Goal: Task Accomplishment & Management: Manage account settings

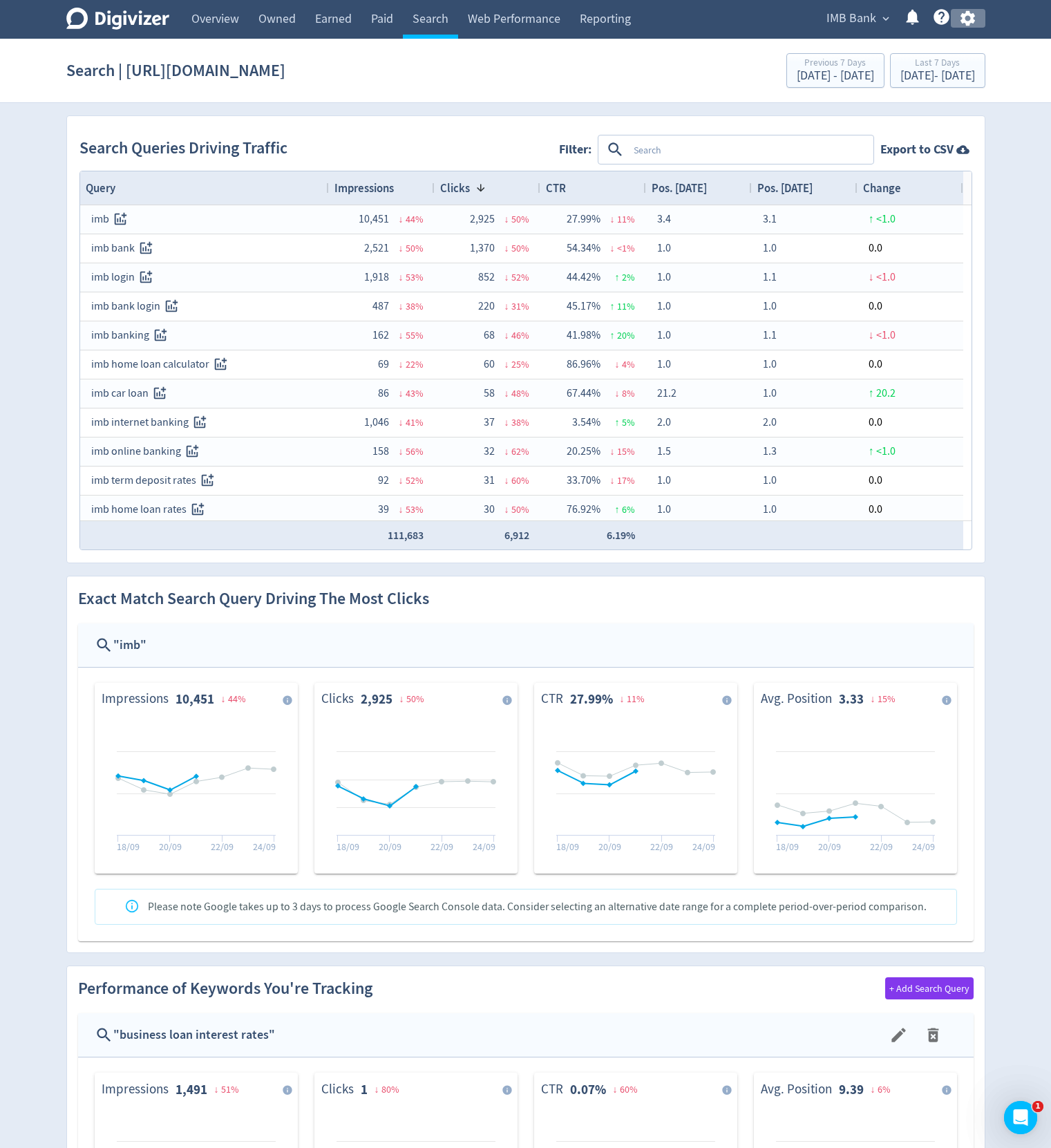
click at [967, 17] on icon "button" at bounding box center [968, 19] width 19 height 19
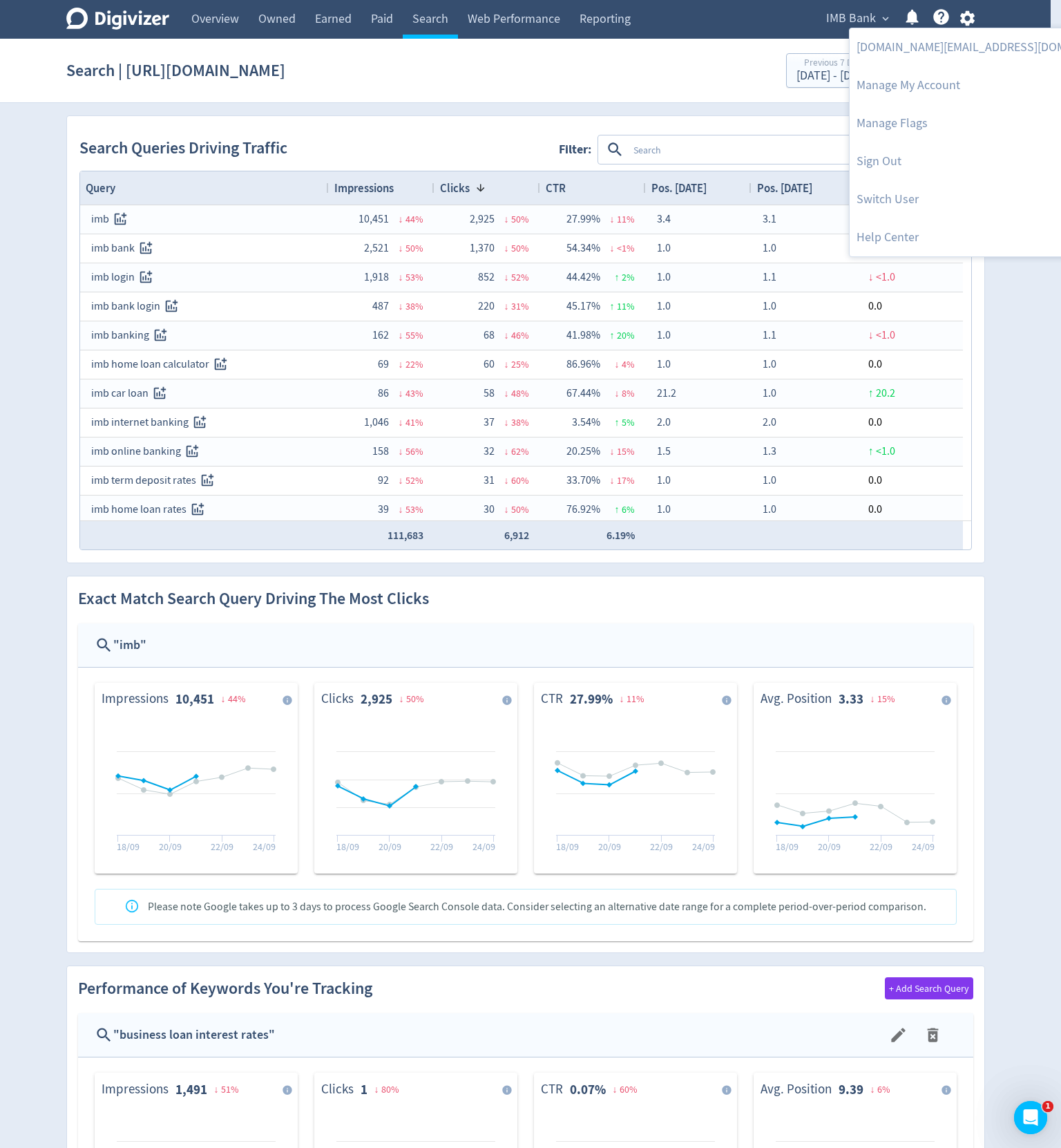
drag, startPoint x: 1023, startPoint y: 217, endPoint x: 985, endPoint y: 183, distance: 51.0
click at [1023, 216] on div at bounding box center [530, 574] width 1061 height 1148
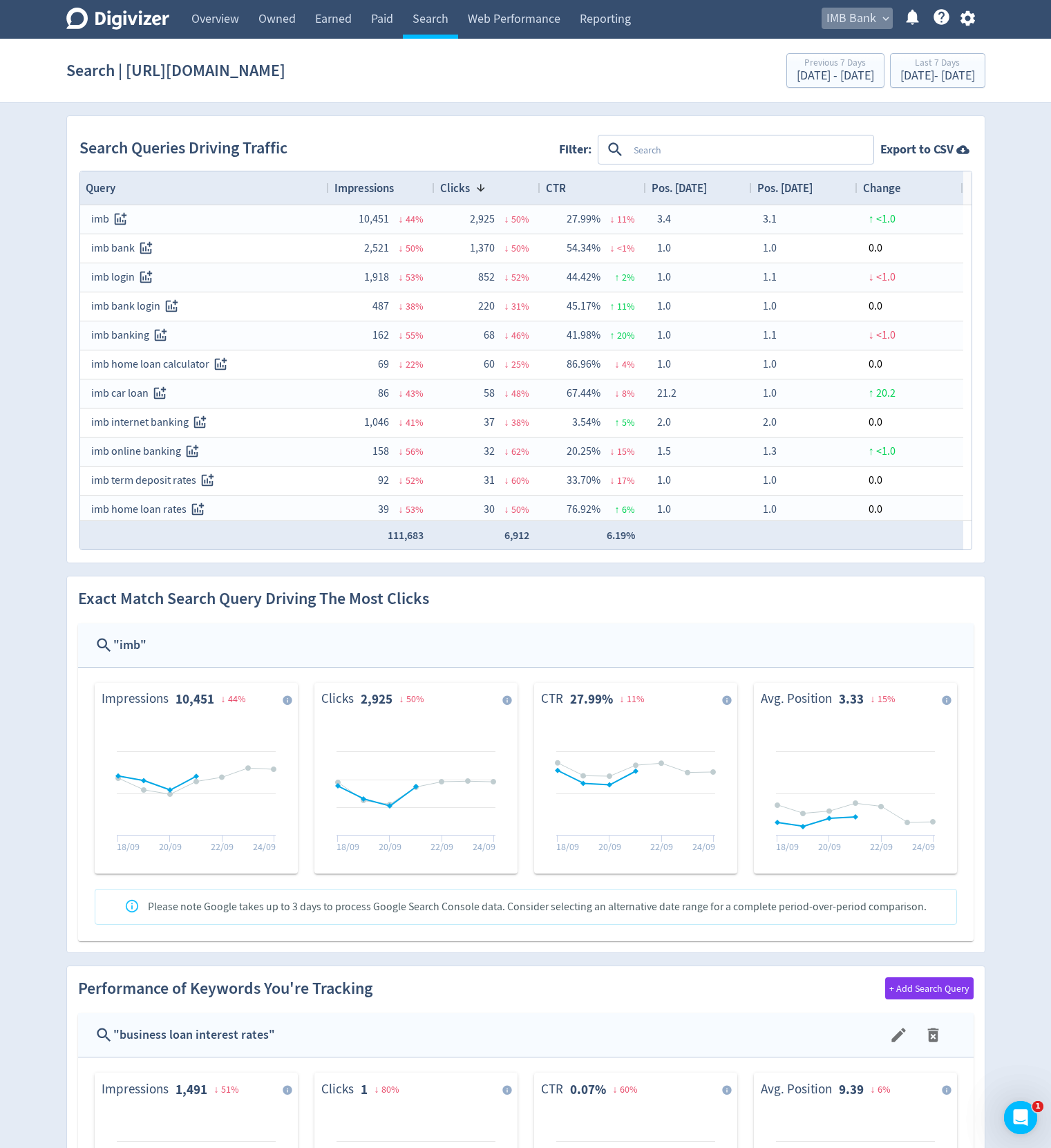
click at [839, 10] on span "IMB Bank" at bounding box center [850, 19] width 49 height 22
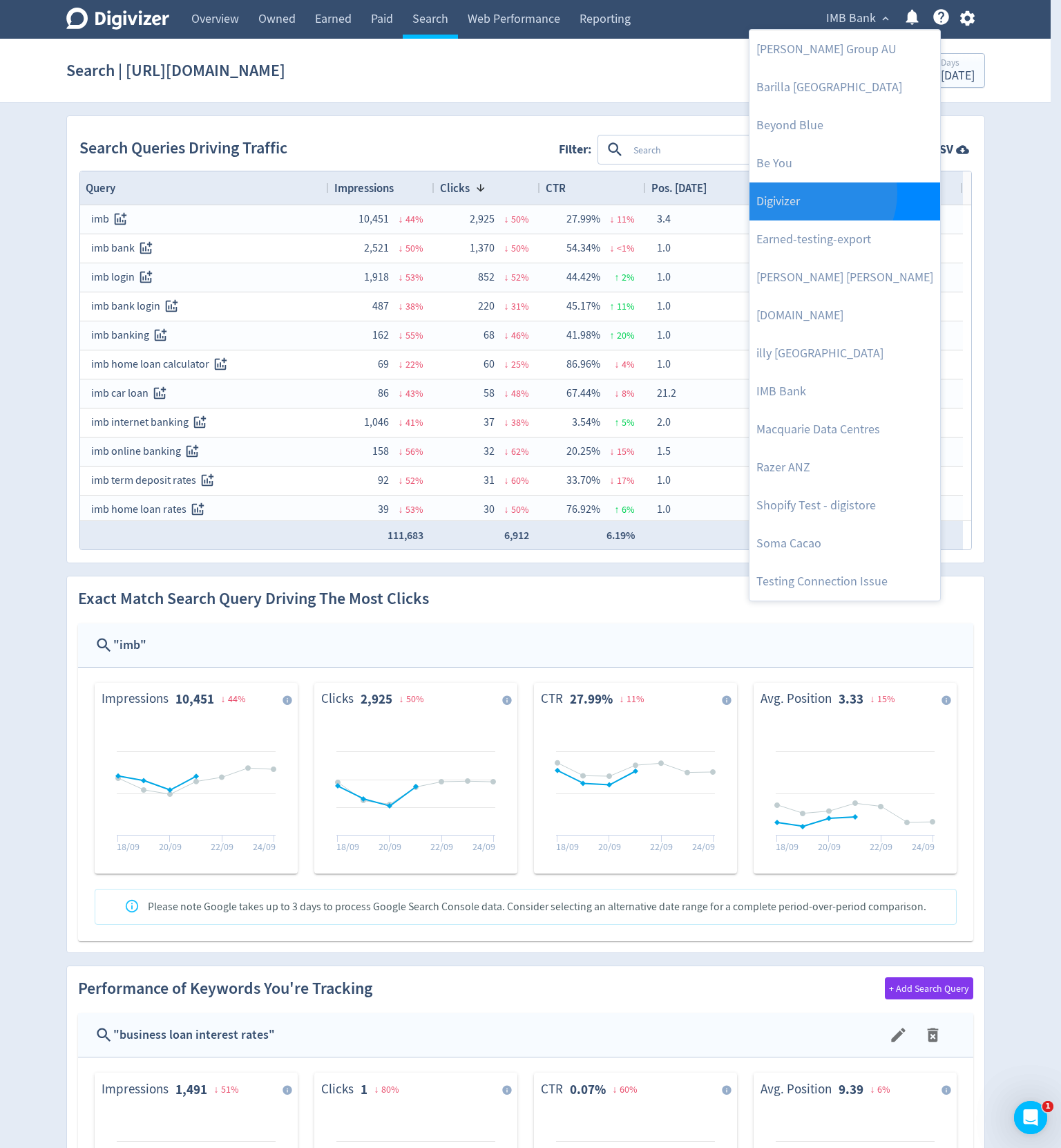
click at [810, 193] on link "Digivizer" at bounding box center [845, 201] width 191 height 38
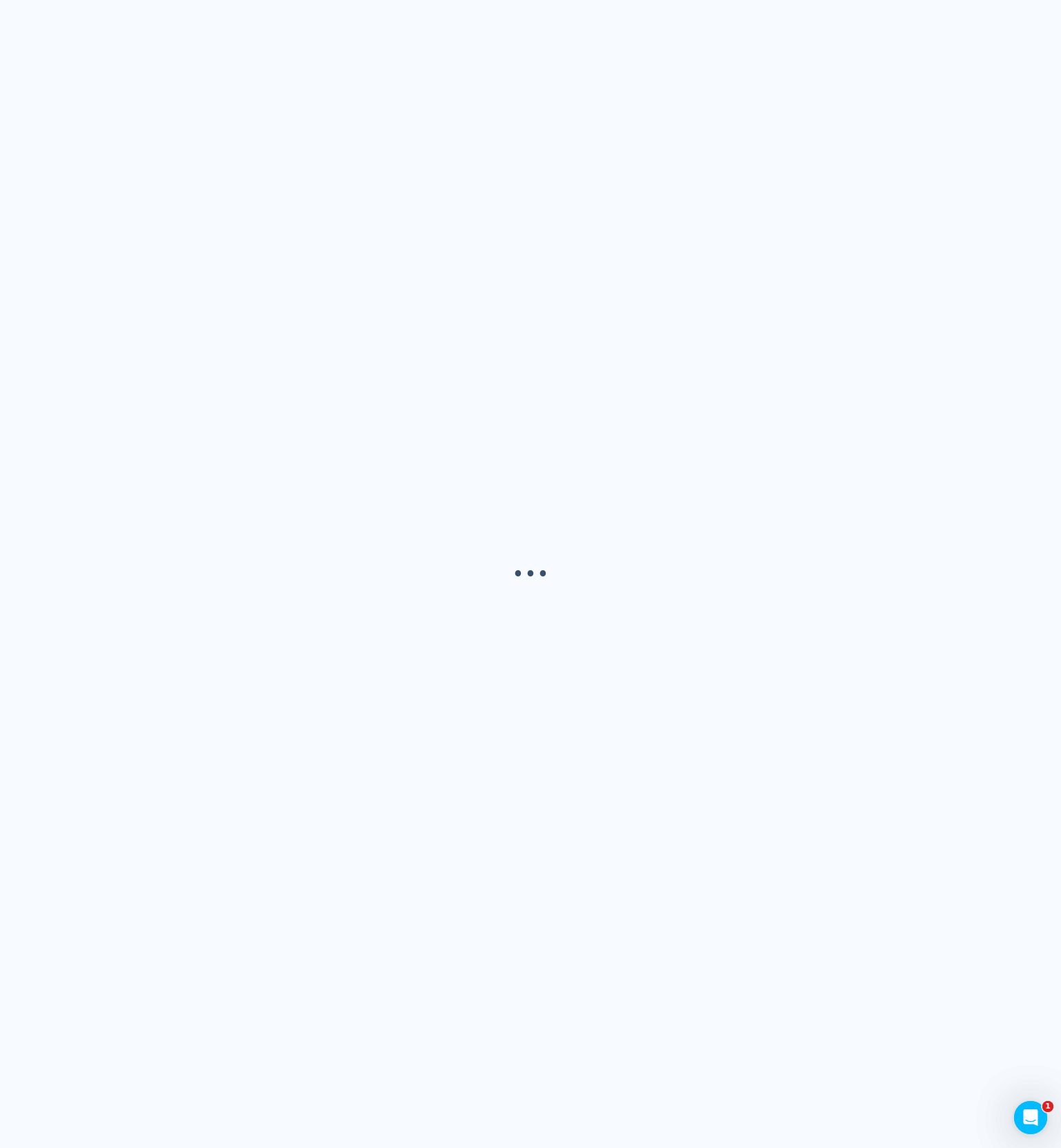
click at [969, 18] on div "· · ·" at bounding box center [530, 574] width 1061 height 1148
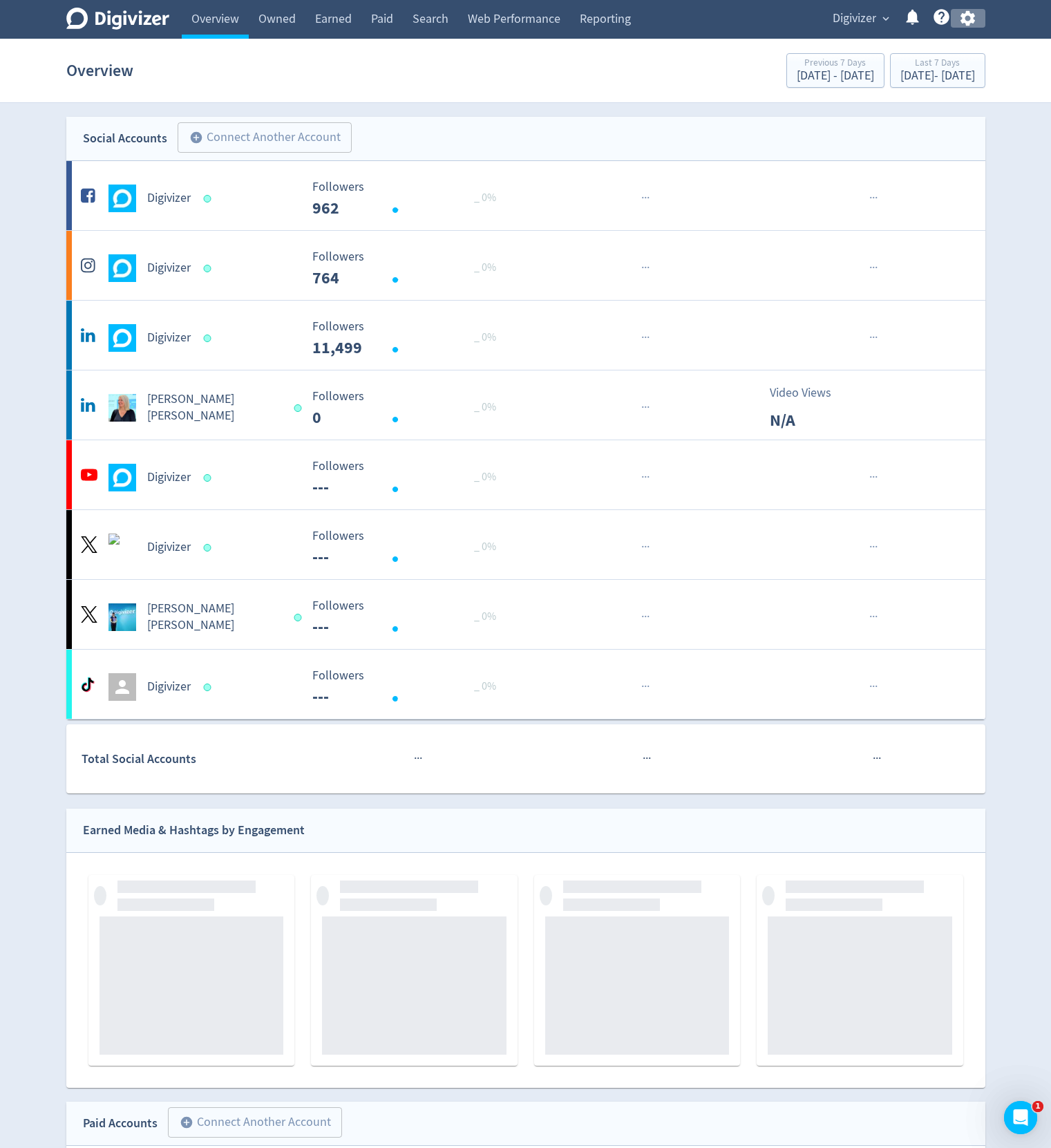
click at [969, 18] on icon "button" at bounding box center [968, 19] width 19 height 19
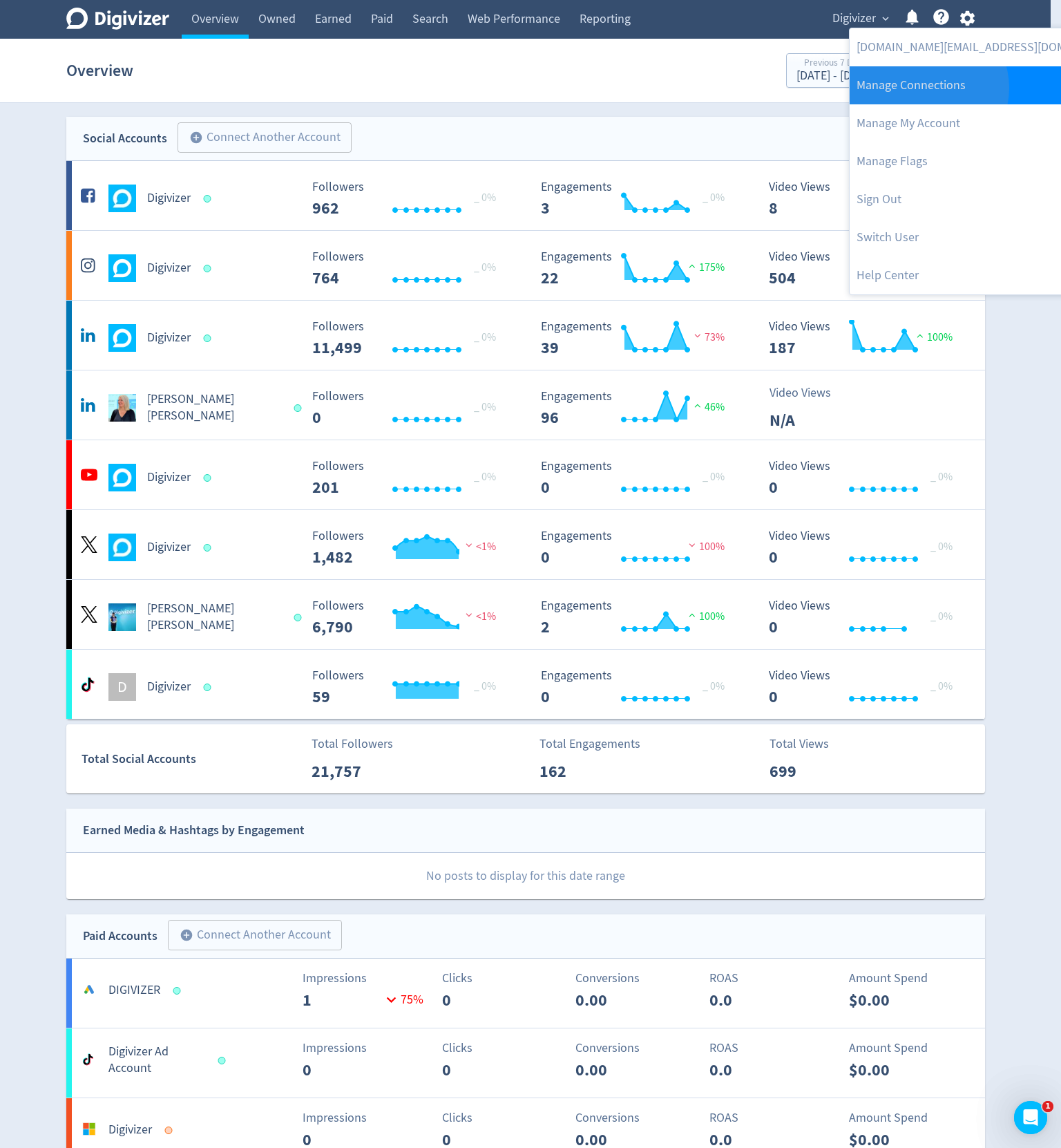
click at [928, 88] on link "Manage Connections" at bounding box center [990, 85] width 282 height 38
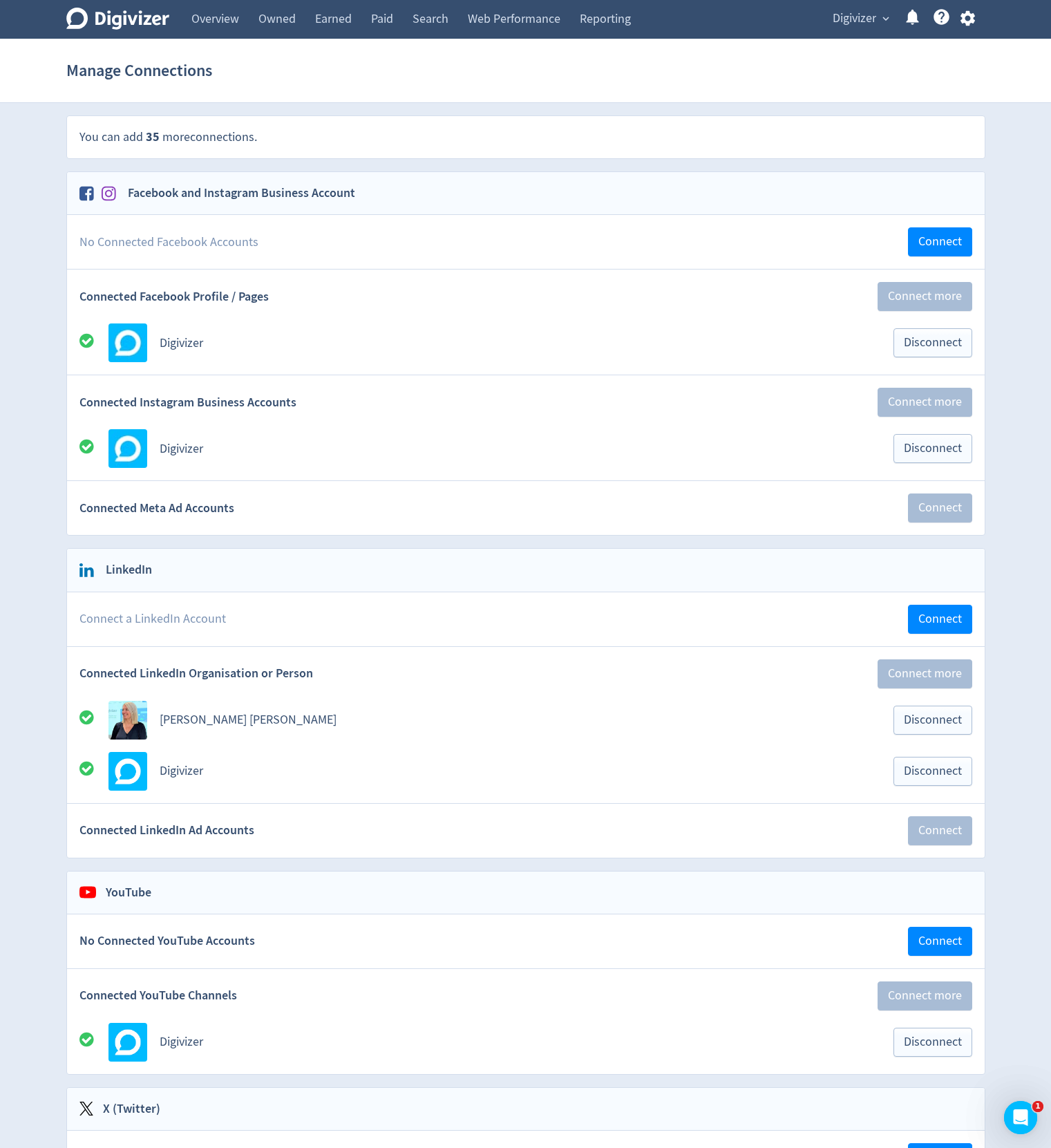
click at [138, 622] on span "Connect a LinkedIn Account" at bounding box center [152, 618] width 146 height 18
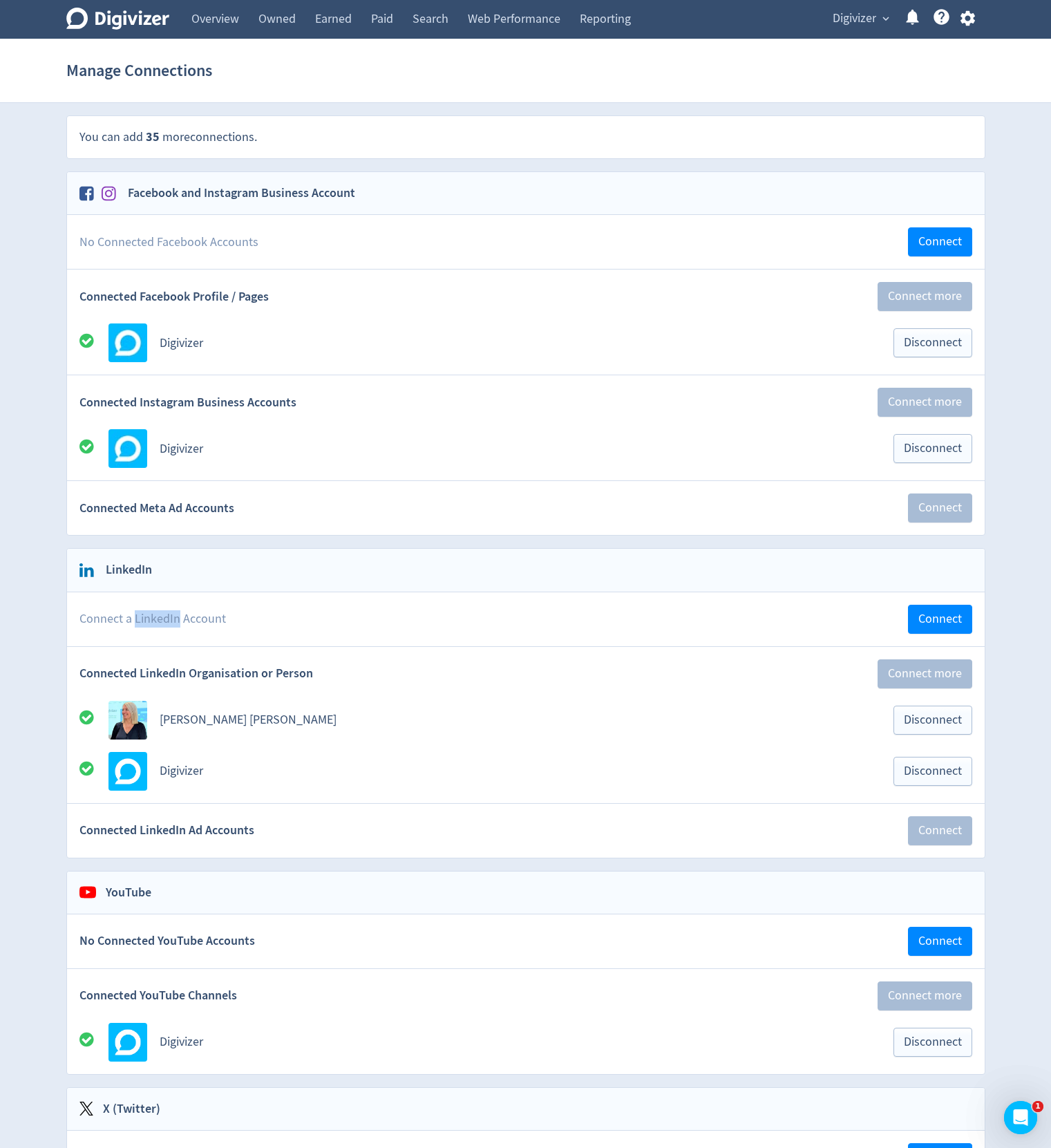
click at [138, 622] on span "Connect a LinkedIn Account" at bounding box center [152, 618] width 146 height 18
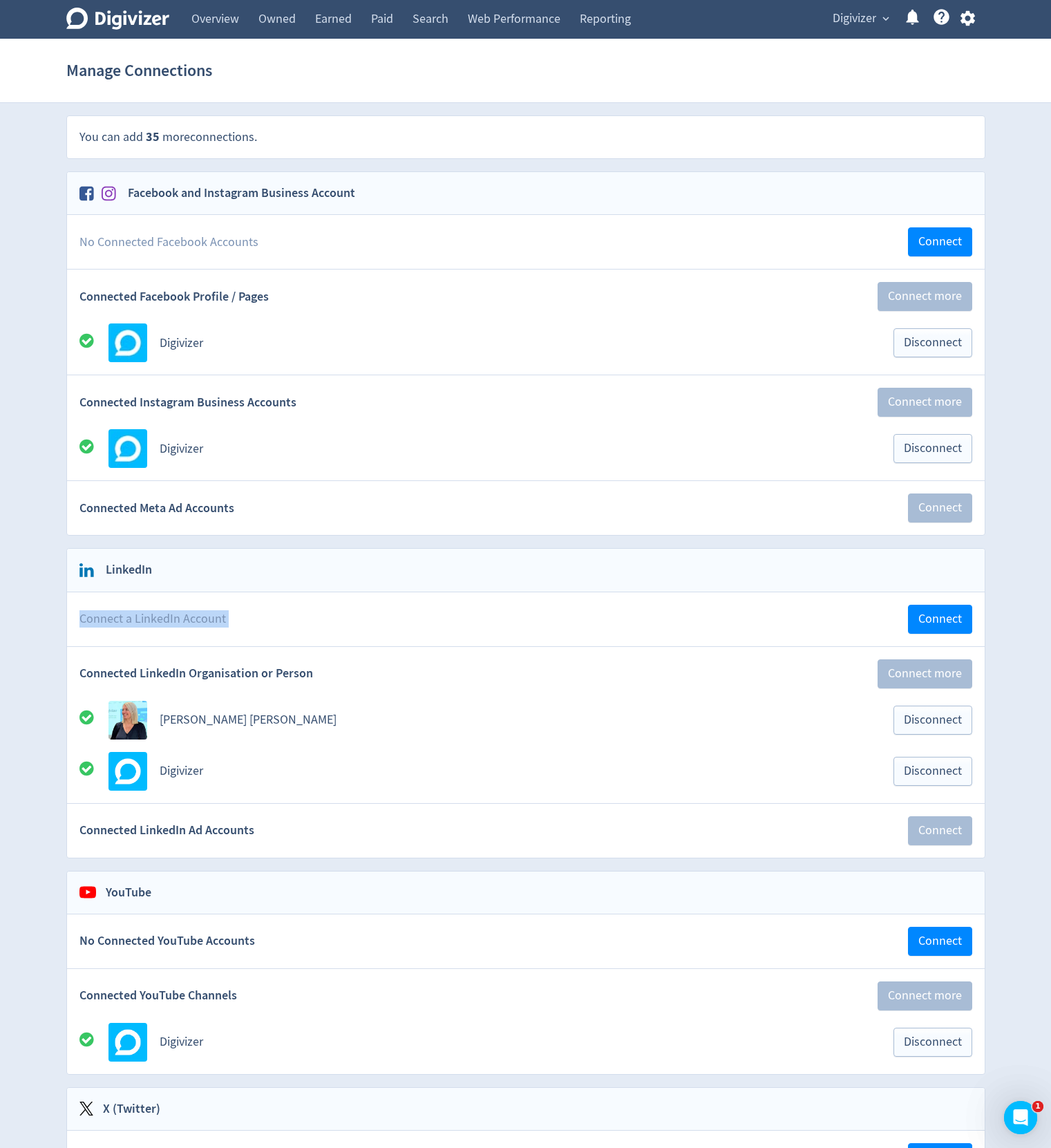
click at [138, 622] on span "Connect a LinkedIn Account" at bounding box center [152, 618] width 146 height 18
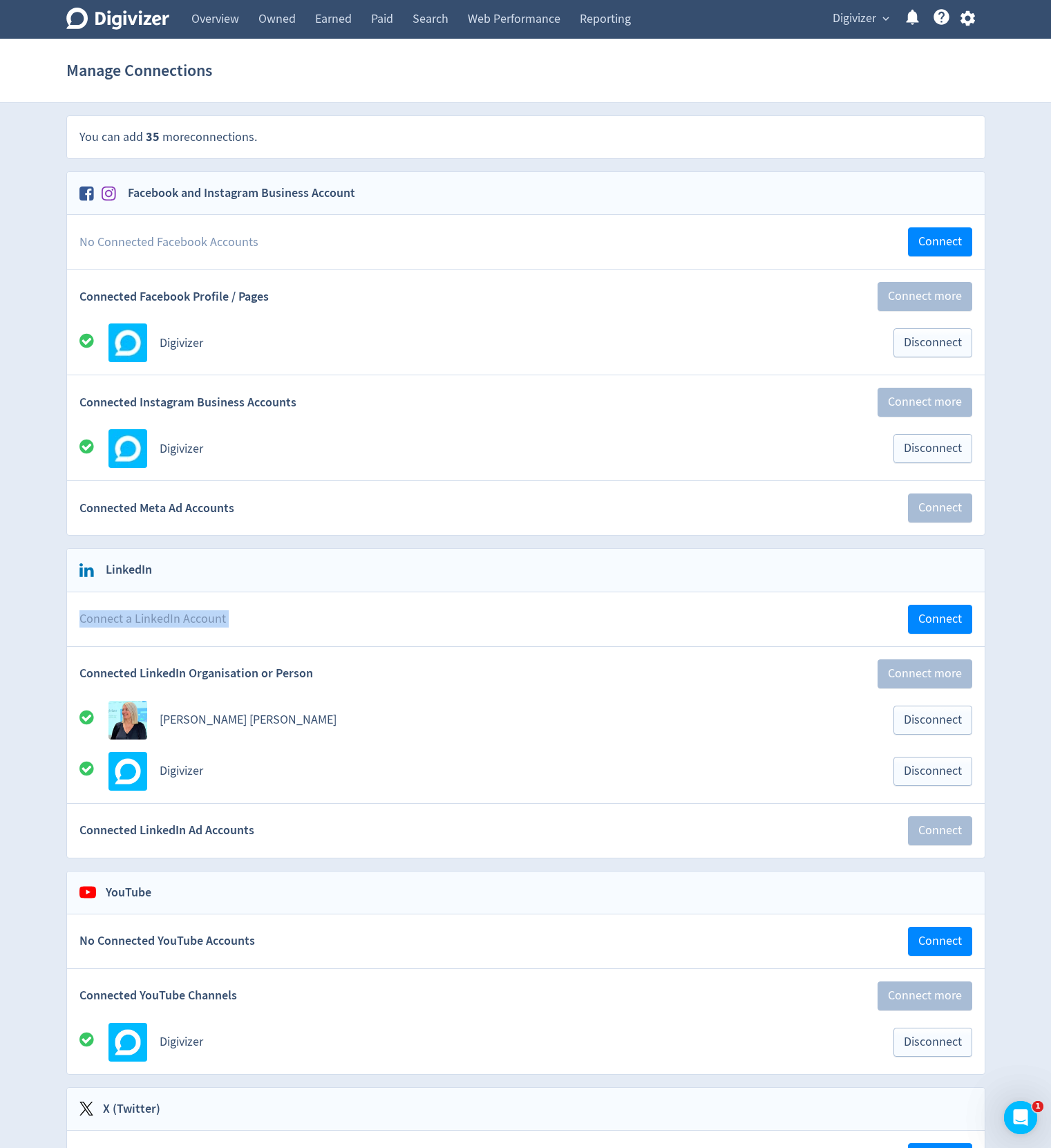
click at [138, 622] on span "Connect a LinkedIn Account" at bounding box center [152, 618] width 146 height 18
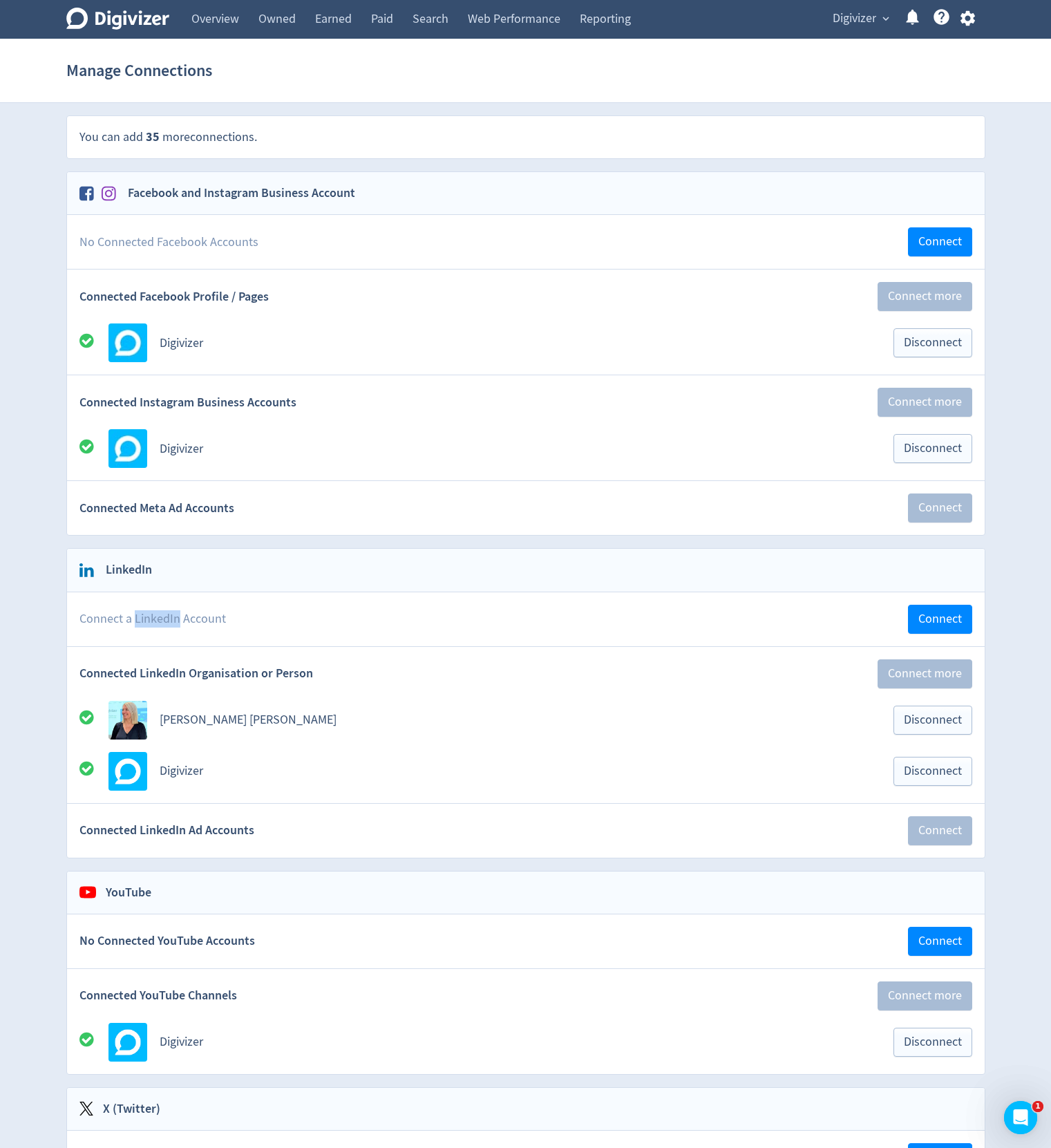
click at [138, 622] on span "Connect a LinkedIn Account" at bounding box center [152, 618] width 146 height 18
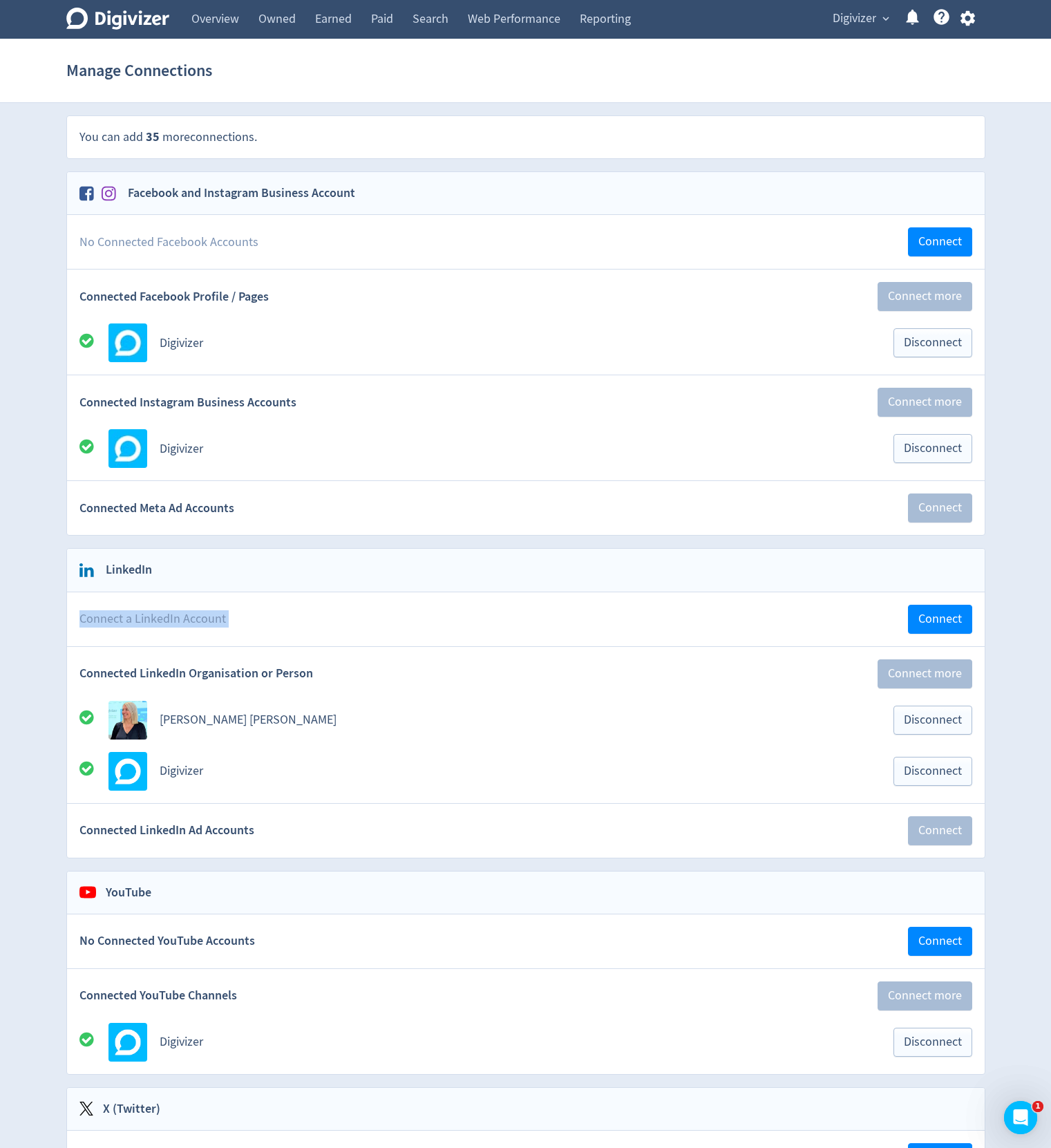
click at [138, 622] on span "Connect a LinkedIn Account" at bounding box center [152, 618] width 146 height 18
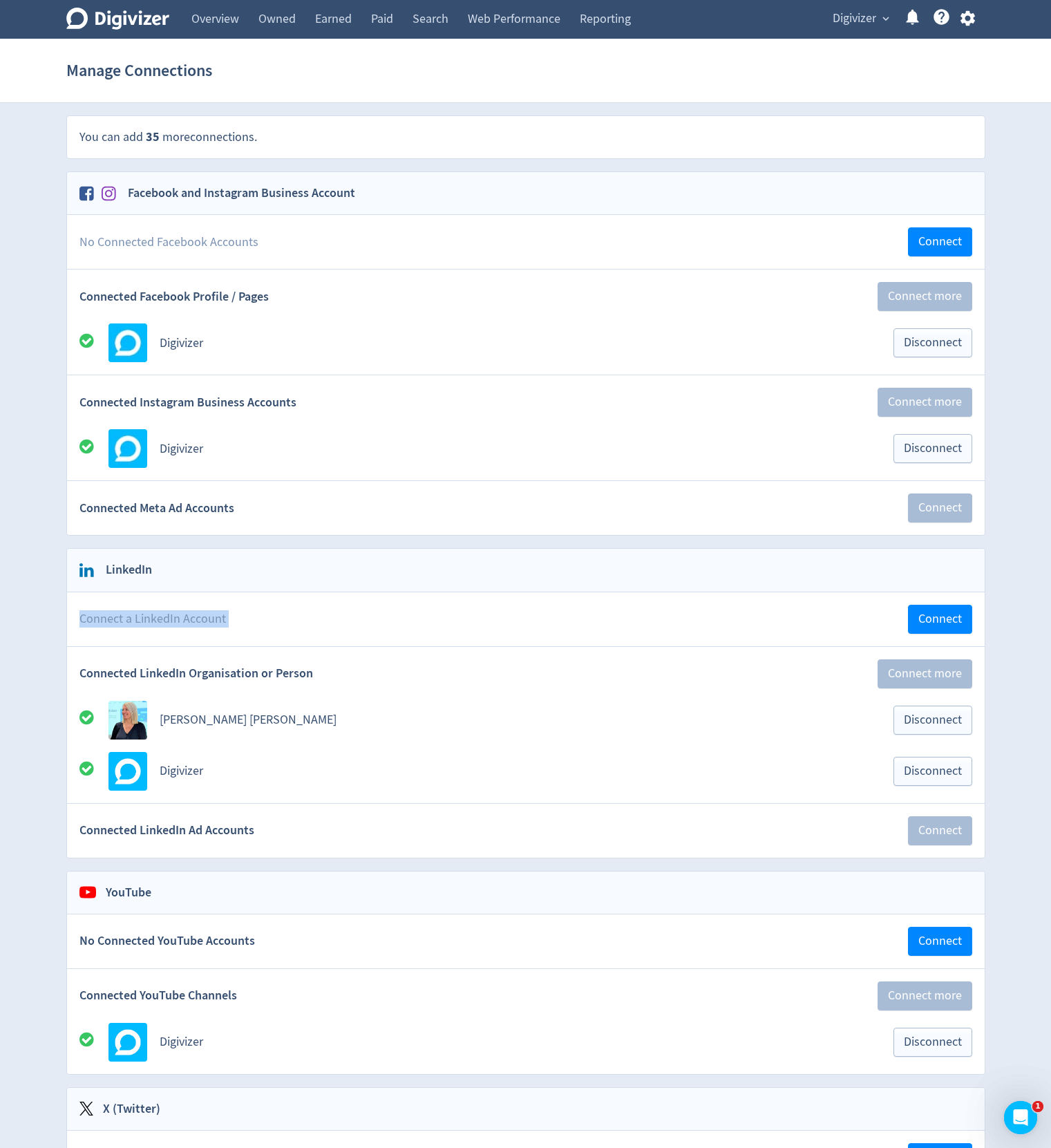
click at [138, 622] on span "Connect a LinkedIn Account" at bounding box center [152, 618] width 146 height 18
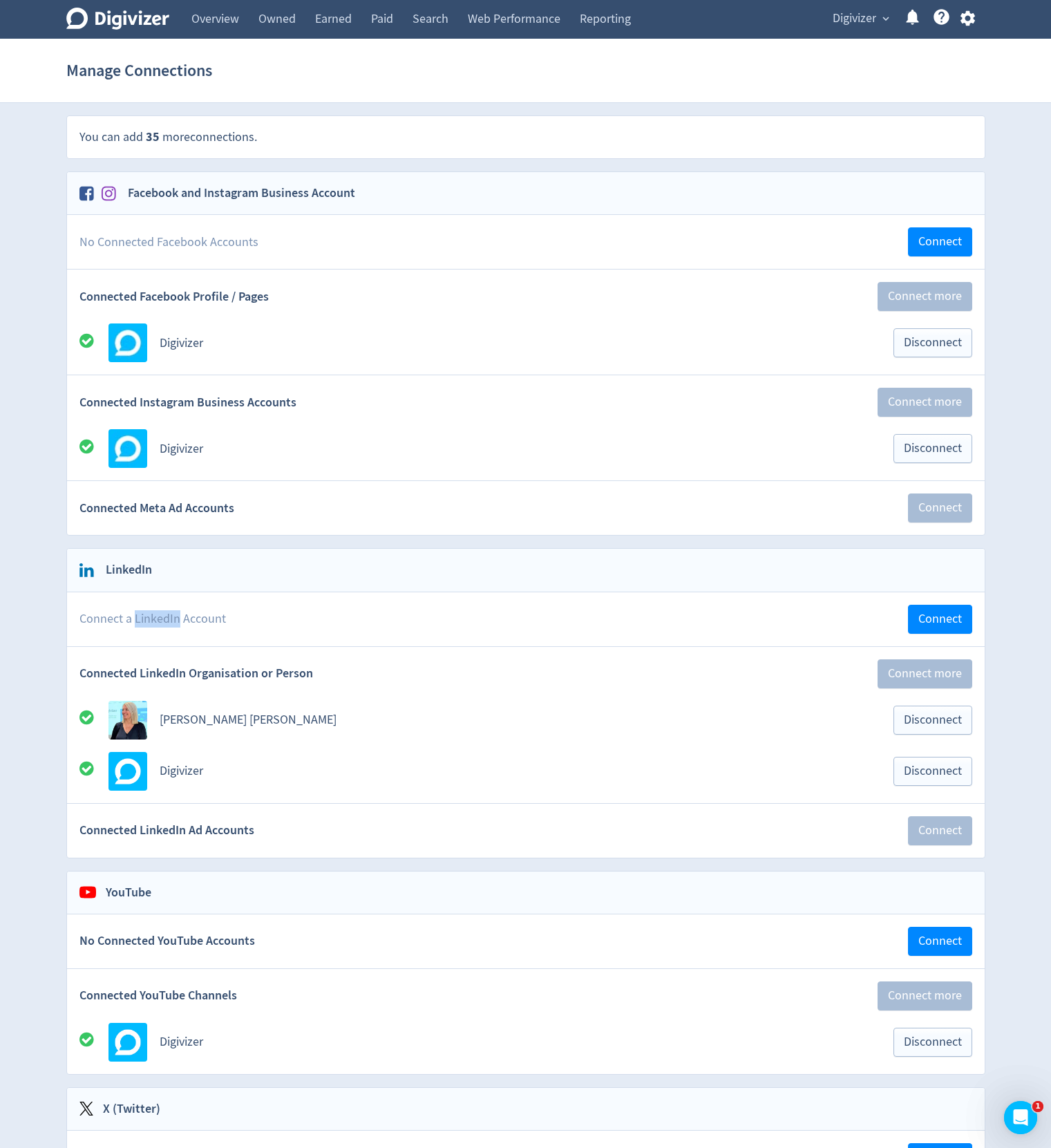
click at [138, 622] on span "Connect a LinkedIn Account" at bounding box center [152, 618] width 146 height 18
click at [137, 623] on span "Connect a LinkedIn Account" at bounding box center [152, 618] width 146 height 18
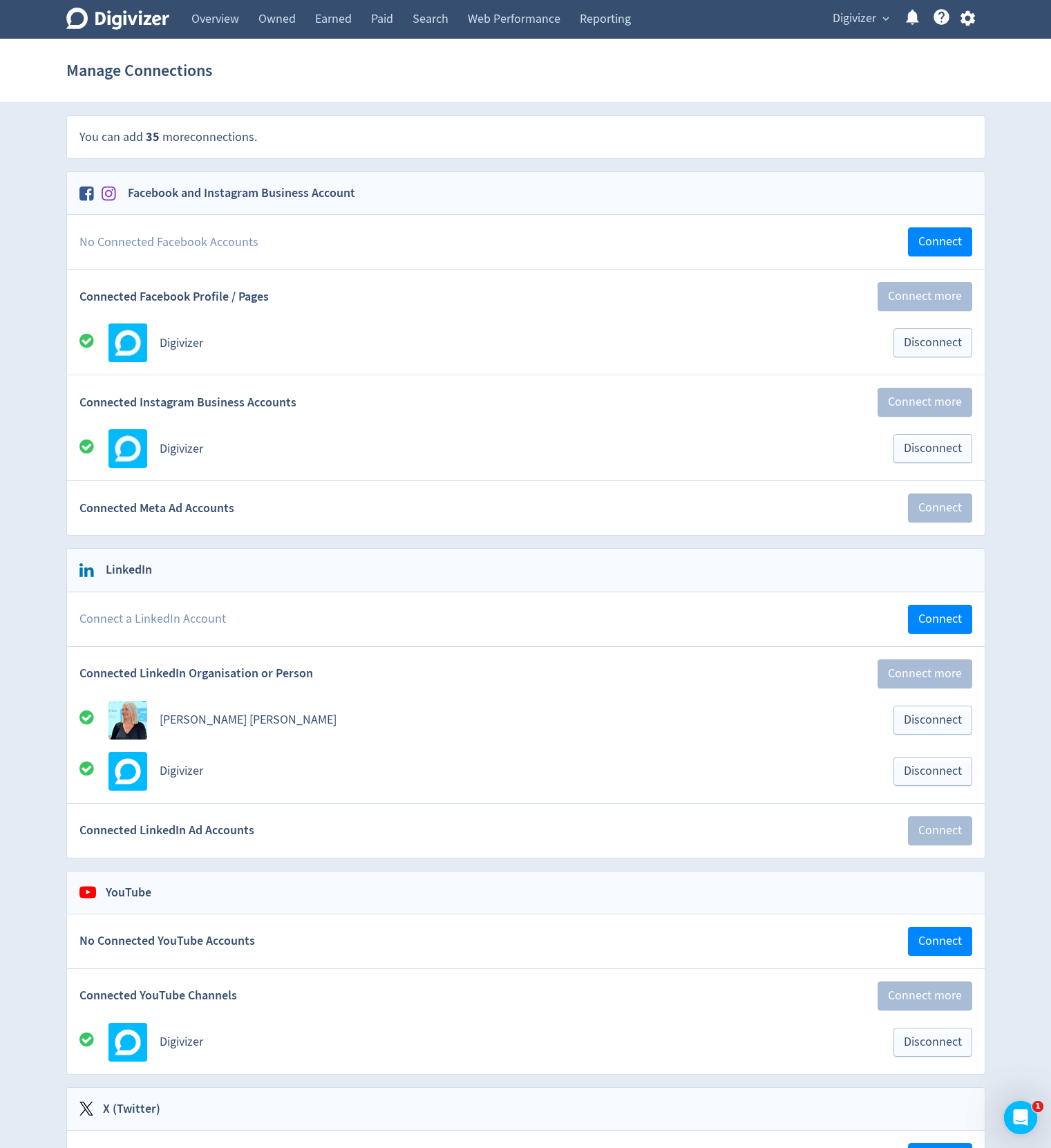
click at [400, 76] on div "Manage Connections" at bounding box center [526, 70] width 920 height 44
click at [962, 30] on div "Digivizer expand_more Help Center - Searchable support on using Digivizer" at bounding box center [902, 19] width 168 height 38
click at [964, 20] on icon "button" at bounding box center [968, 19] width 15 height 15
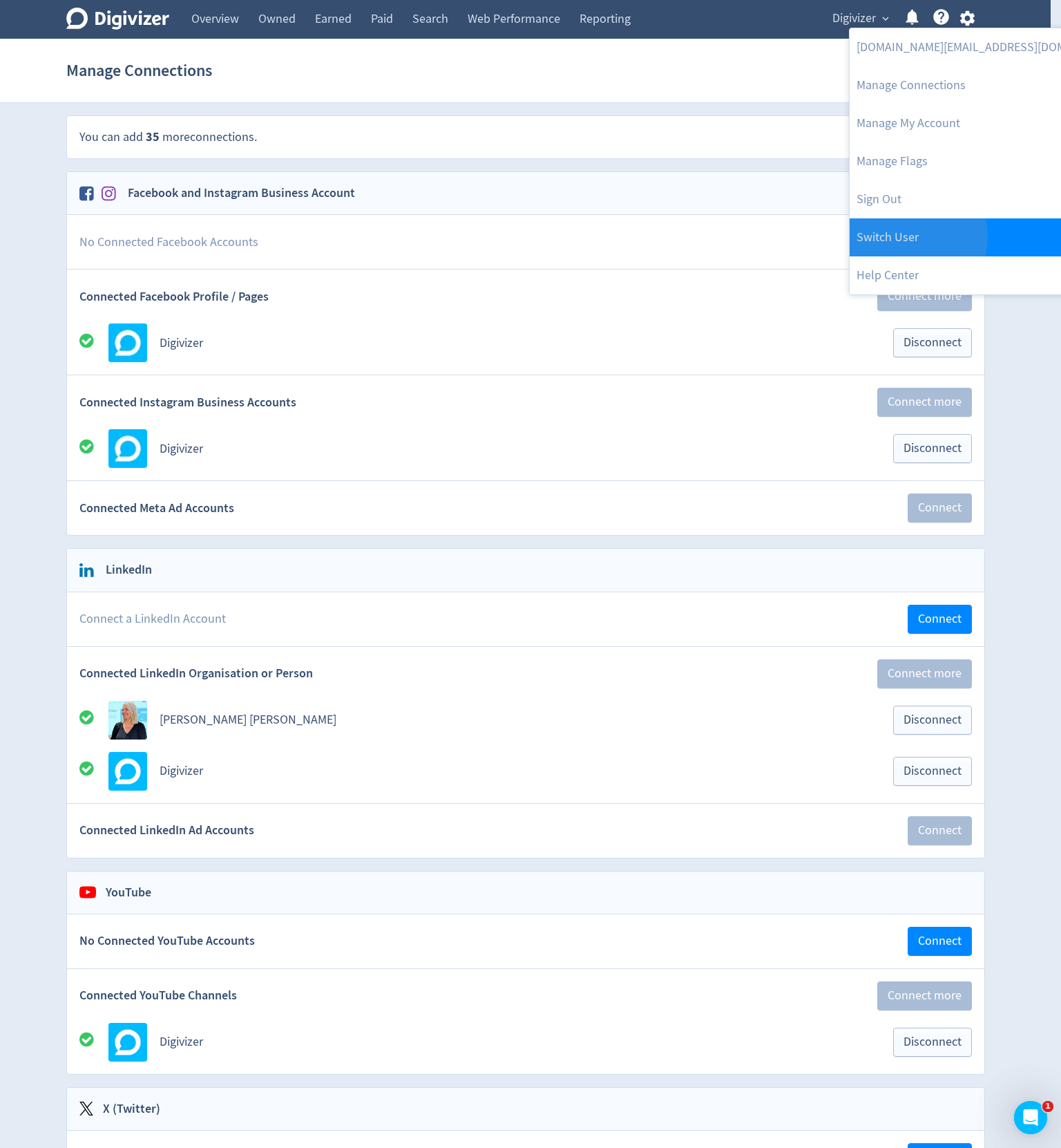
click at [914, 237] on link "Switch User" at bounding box center [990, 237] width 282 height 38
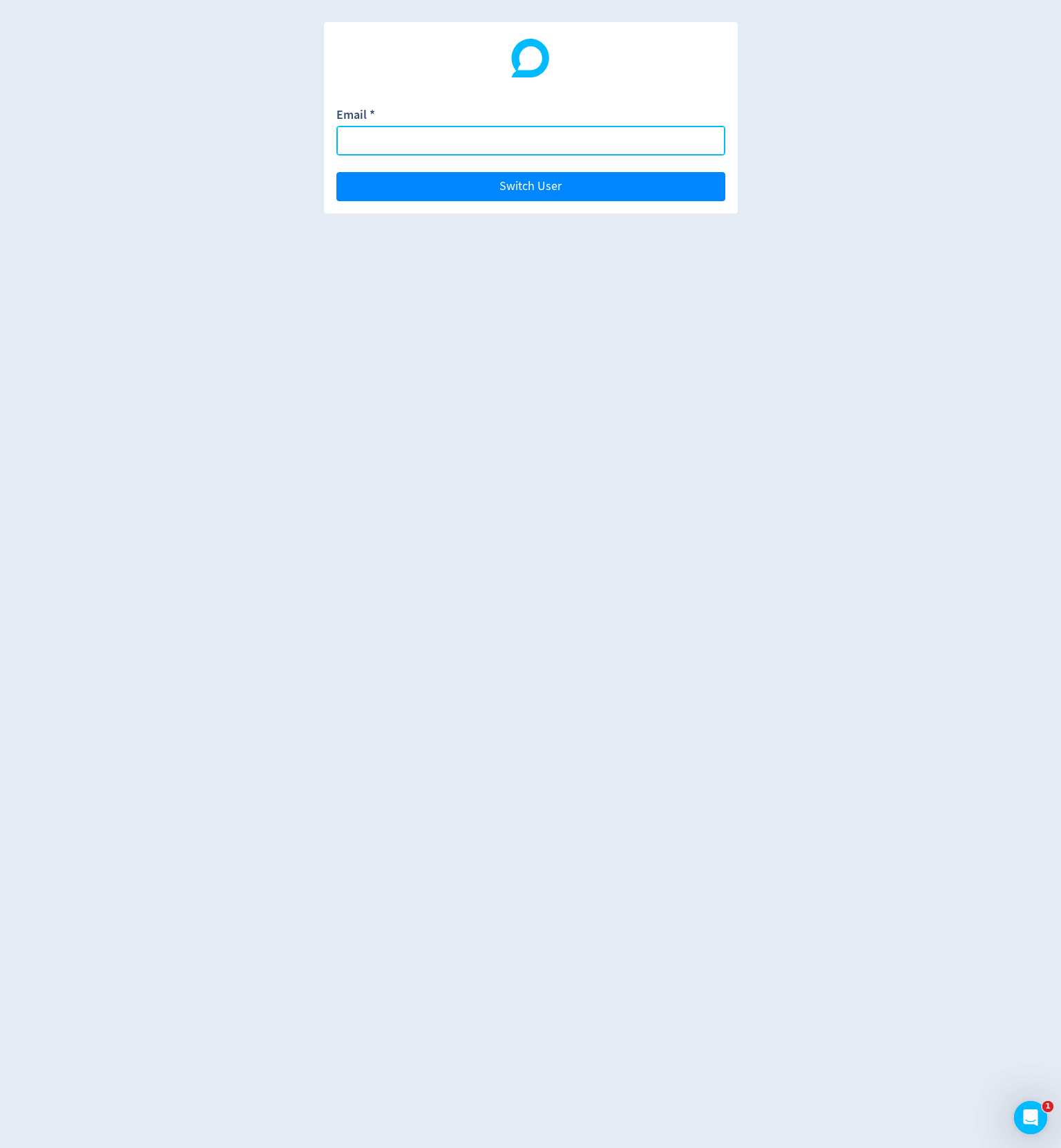
click at [526, 135] on input "Email *" at bounding box center [530, 141] width 389 height 30
type input "[EMAIL_ADDRESS][PERSON_NAME][DOMAIN_NAME]"
click at [337, 173] on button "Switch User" at bounding box center [530, 187] width 389 height 29
